Goal: Information Seeking & Learning: Check status

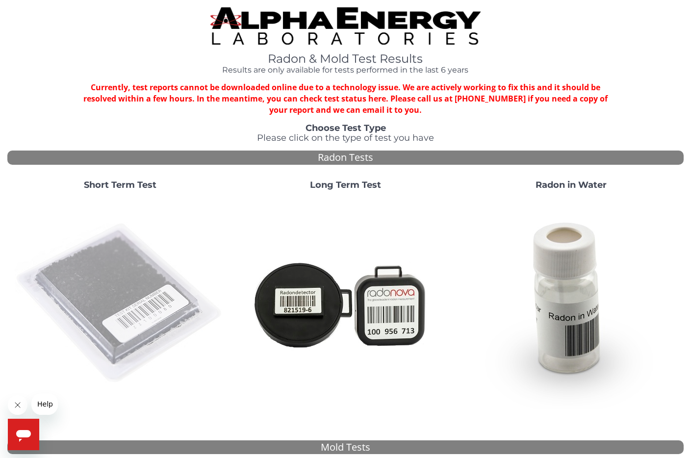
click at [125, 280] on img at bounding box center [120, 303] width 211 height 211
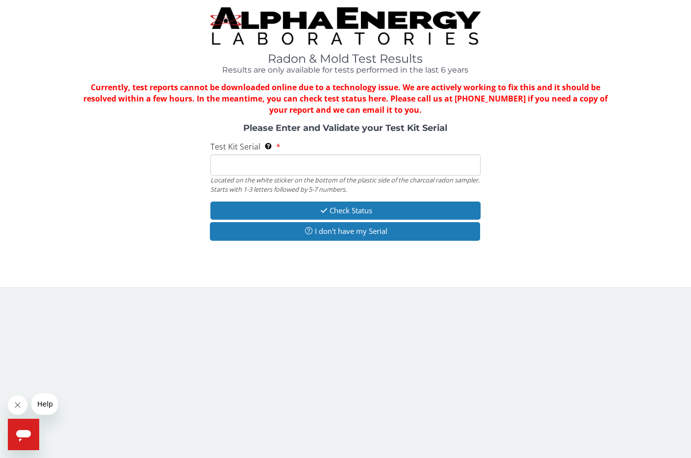
click at [265, 162] on input "Test Kit Serial Located on the white sticker on the bottom of the plastic side …" at bounding box center [345, 165] width 271 height 21
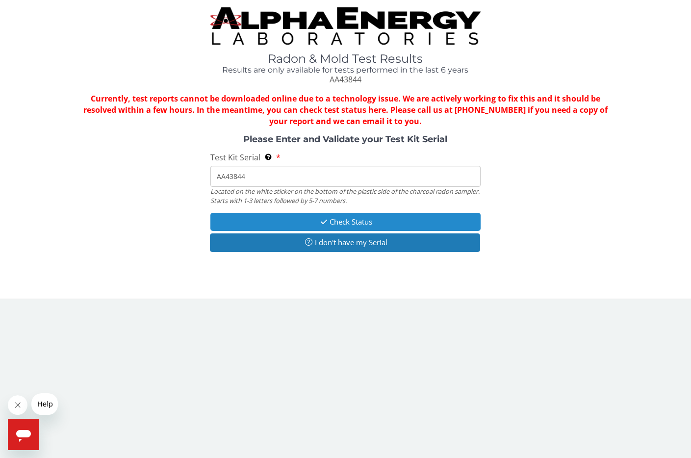
click at [349, 220] on button "Check Status" at bounding box center [345, 222] width 271 height 18
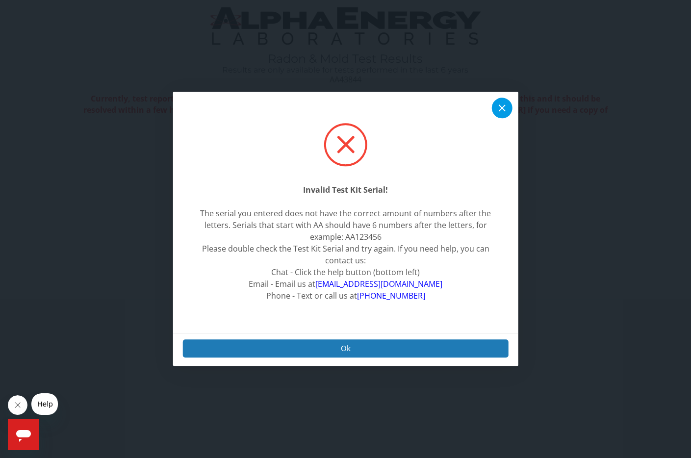
click at [509, 113] on div at bounding box center [502, 108] width 21 height 21
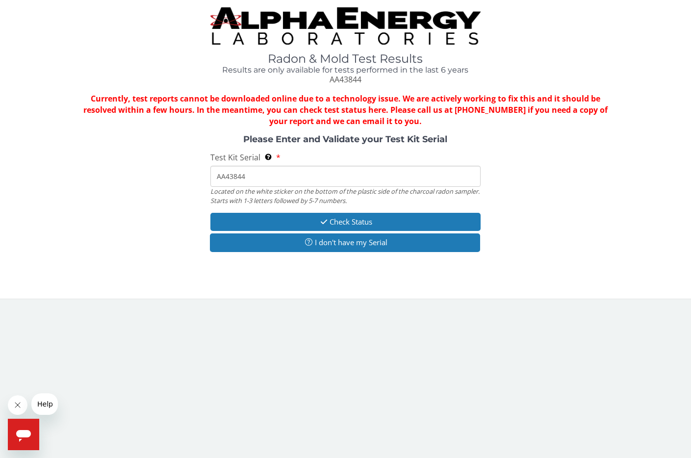
click at [272, 178] on input "AA43844" at bounding box center [345, 176] width 271 height 21
type input "AA438444"
click at [339, 222] on button "Check Status" at bounding box center [345, 222] width 271 height 18
